Goal: Transaction & Acquisition: Purchase product/service

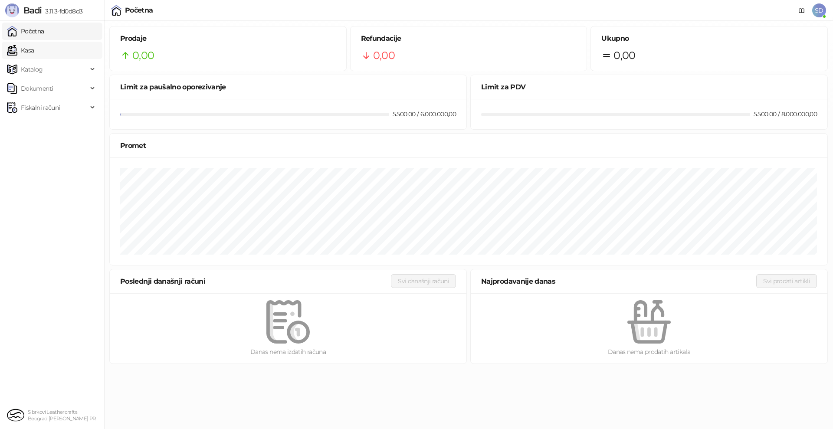
click at [33, 49] on link "Kasa" at bounding box center [20, 50] width 27 height 17
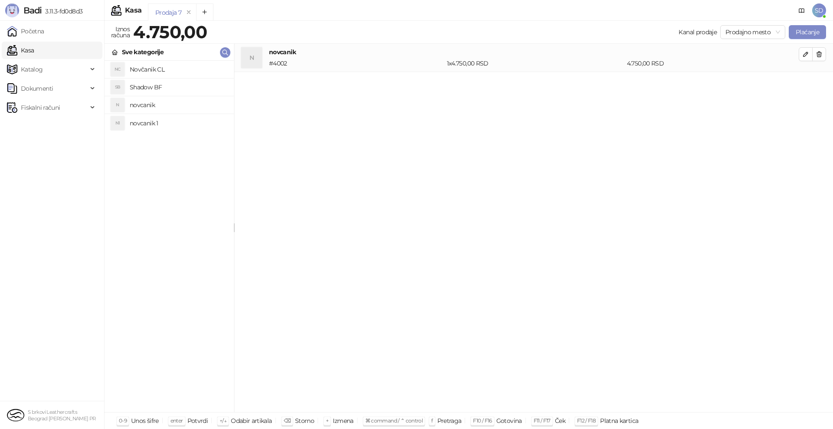
click at [593, 61] on div "1 x 4.750,00 RSD" at bounding box center [535, 64] width 180 height 10
click at [793, 32] on button "Plaćanje" at bounding box center [807, 32] width 37 height 14
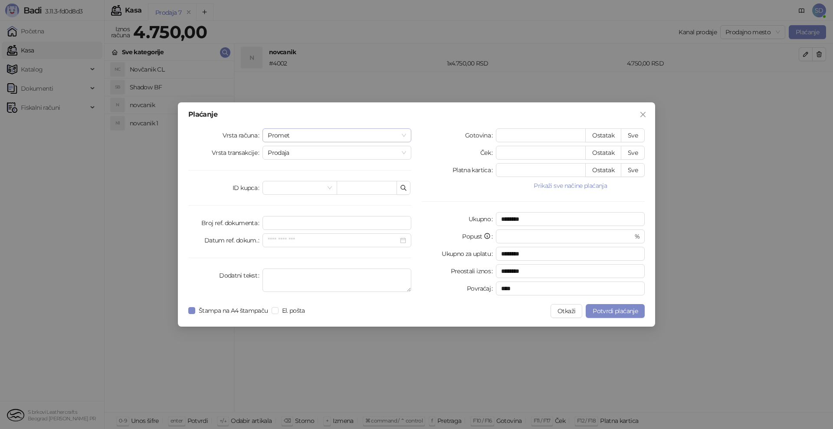
click at [401, 133] on span "Promet" at bounding box center [337, 135] width 138 height 13
click at [404, 154] on span "Prodaja" at bounding box center [337, 152] width 138 height 13
click at [566, 188] on button "Prikaži sve načine plaćanja" at bounding box center [570, 185] width 149 height 10
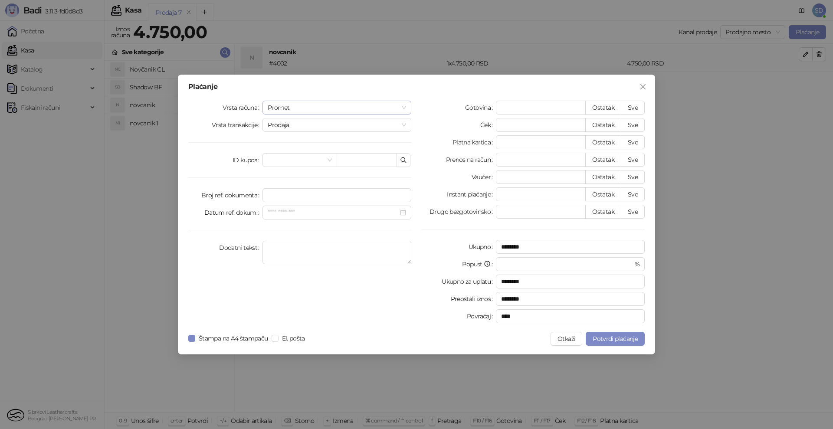
click at [405, 105] on span "Promet" at bounding box center [337, 107] width 138 height 13
click at [633, 163] on button "Sve" at bounding box center [633, 160] width 24 height 14
type input "****"
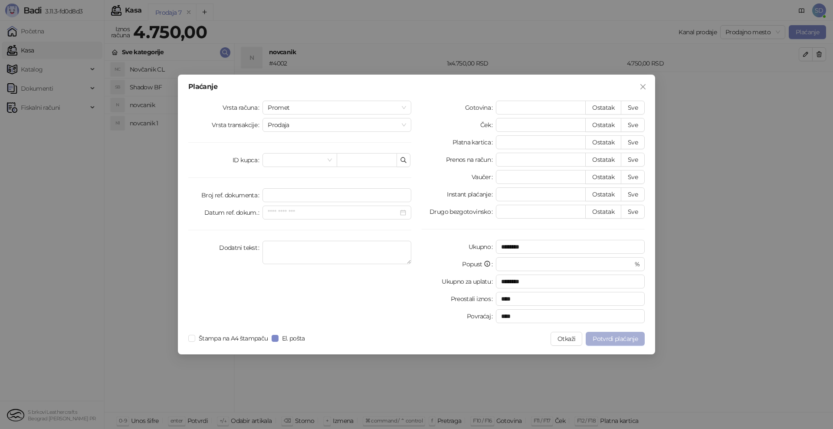
click at [610, 337] on span "Potvrdi plaćanje" at bounding box center [615, 339] width 45 height 8
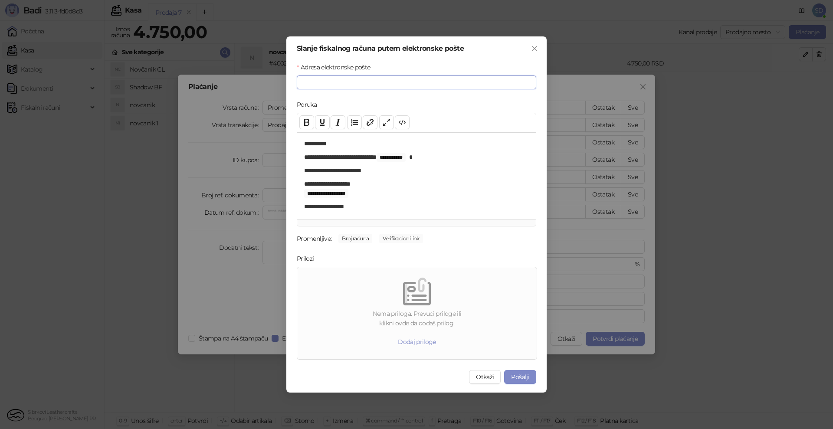
click at [373, 79] on input "Adresa elektronske pošte" at bounding box center [417, 82] width 240 height 14
type input "*"
type input "**********"
click at [516, 373] on button "Pošalji" at bounding box center [520, 377] width 32 height 14
